Goal: Transaction & Acquisition: Obtain resource

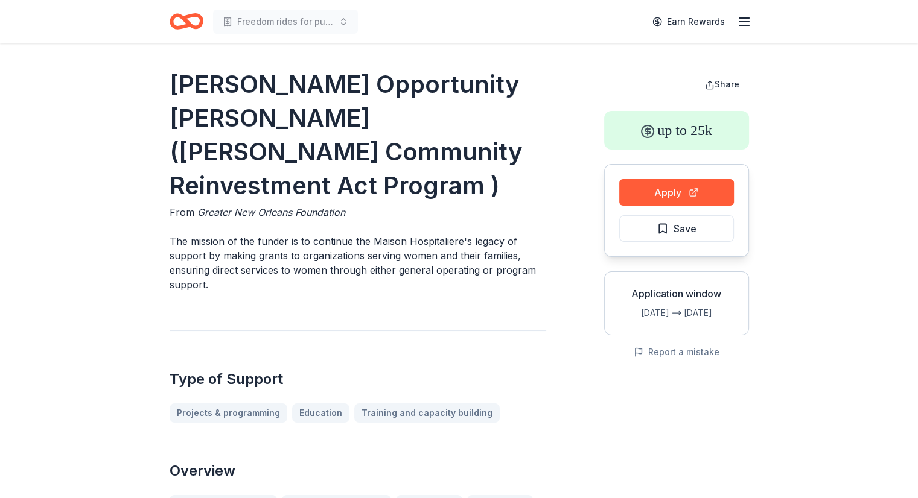
click at [744, 18] on icon "button" at bounding box center [744, 21] width 14 height 14
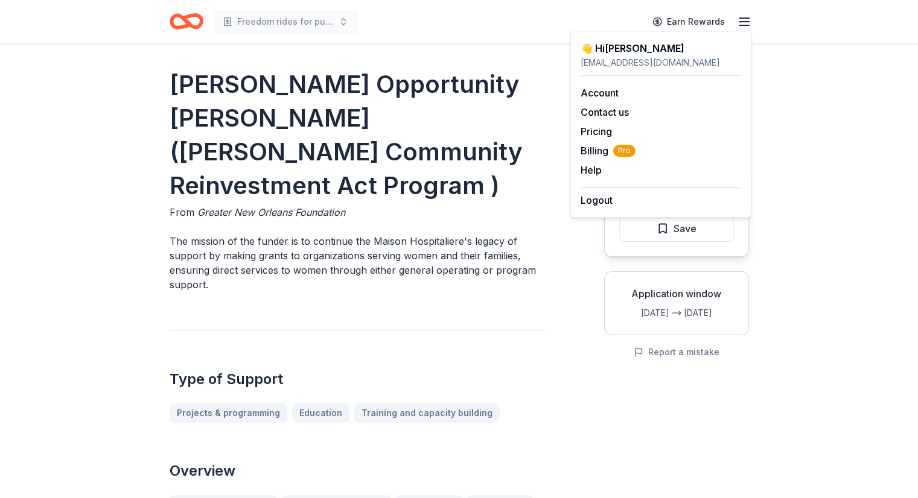
click at [179, 33] on icon "Home" at bounding box center [187, 21] width 34 height 28
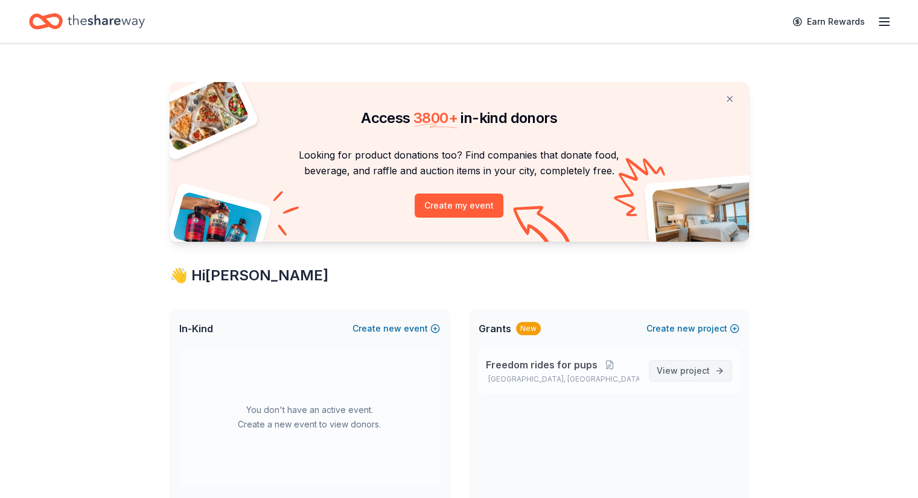
click at [687, 367] on span "project" at bounding box center [695, 371] width 30 height 10
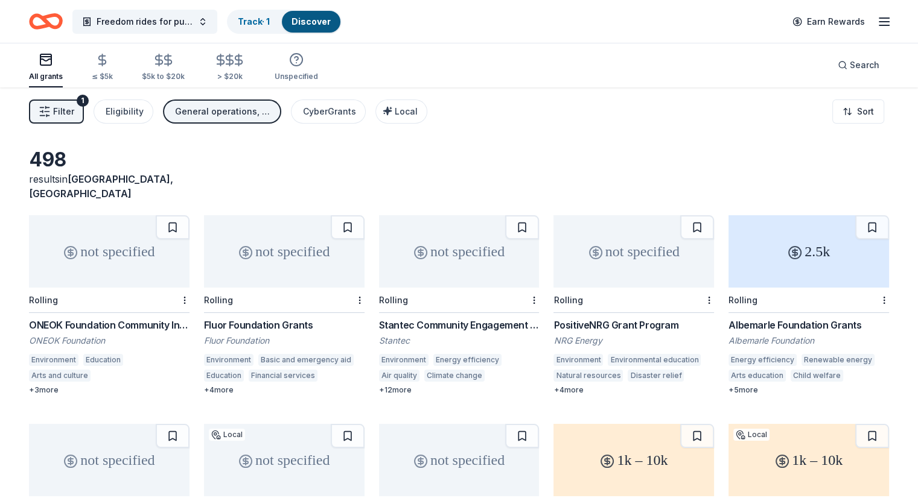
scroll to position [11, 0]
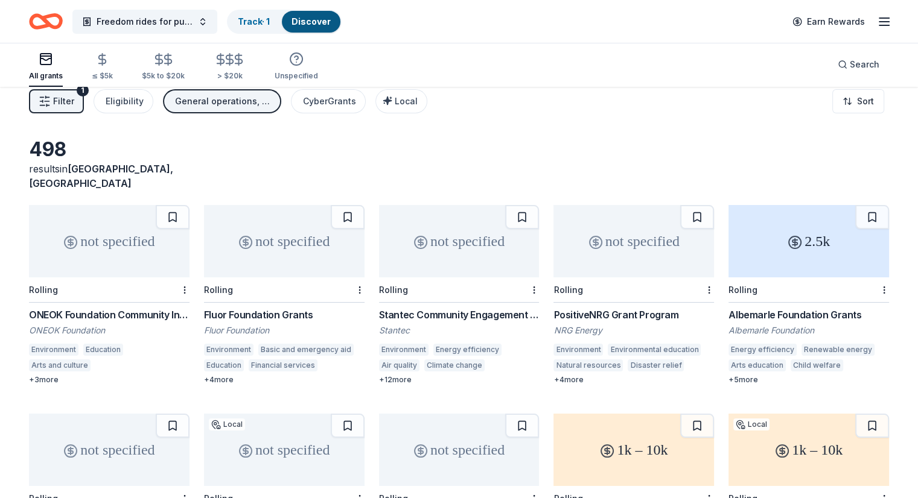
click at [832, 308] on div "Albemarle Foundation Grants" at bounding box center [808, 315] width 160 height 14
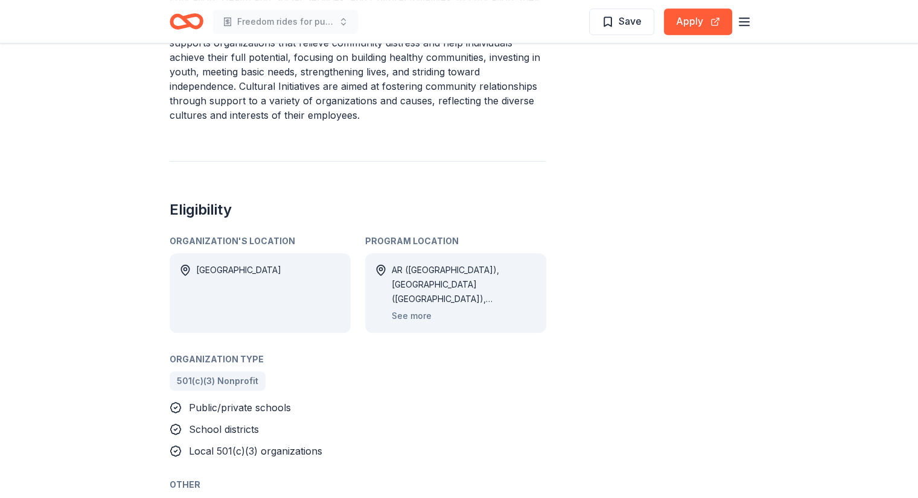
scroll to position [580, 0]
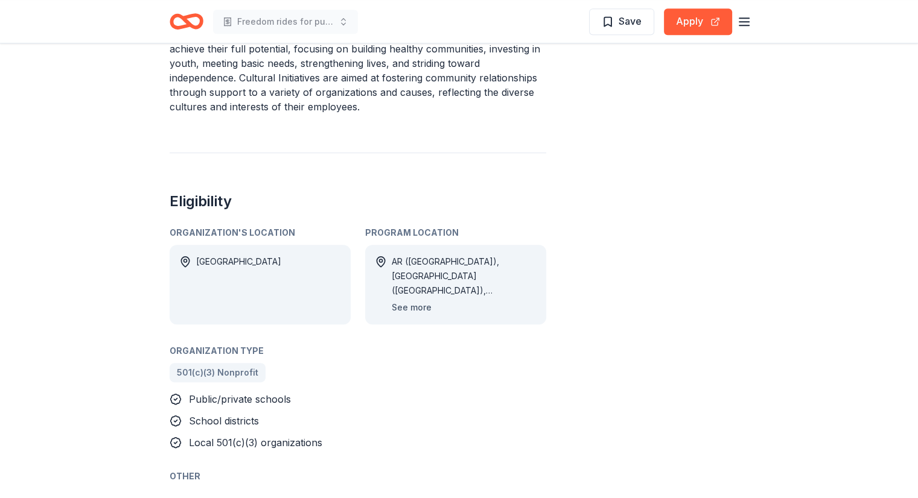
click at [419, 300] on button "See more" at bounding box center [411, 307] width 40 height 14
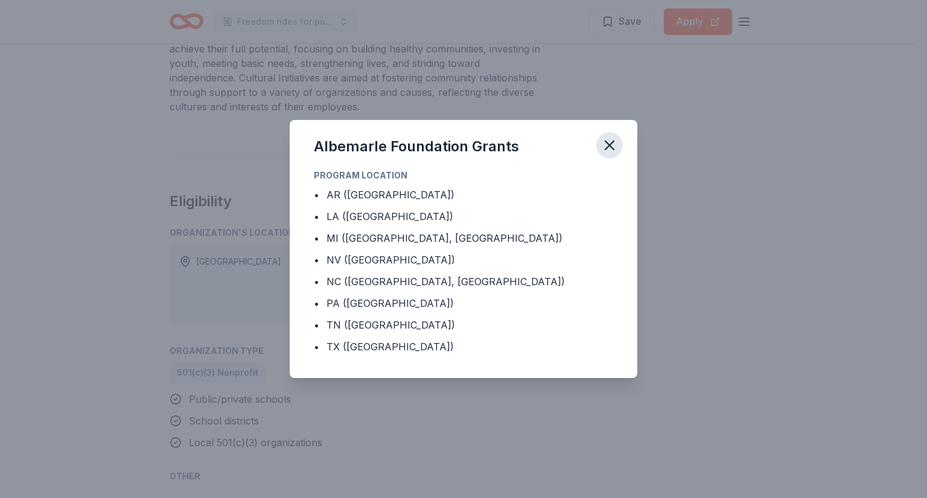
click at [615, 141] on icon "button" at bounding box center [609, 145] width 17 height 17
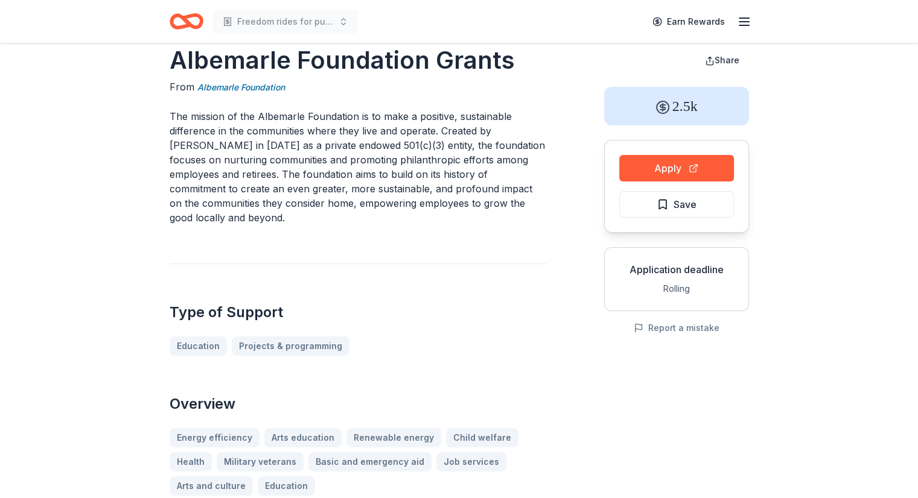
scroll to position [0, 0]
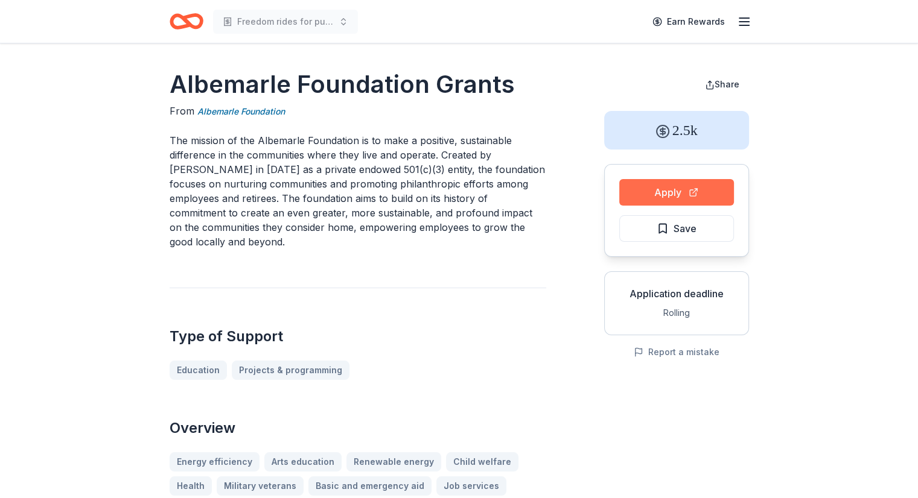
click at [701, 194] on button "Apply" at bounding box center [676, 192] width 115 height 27
